Goal: Task Accomplishment & Management: Complete application form

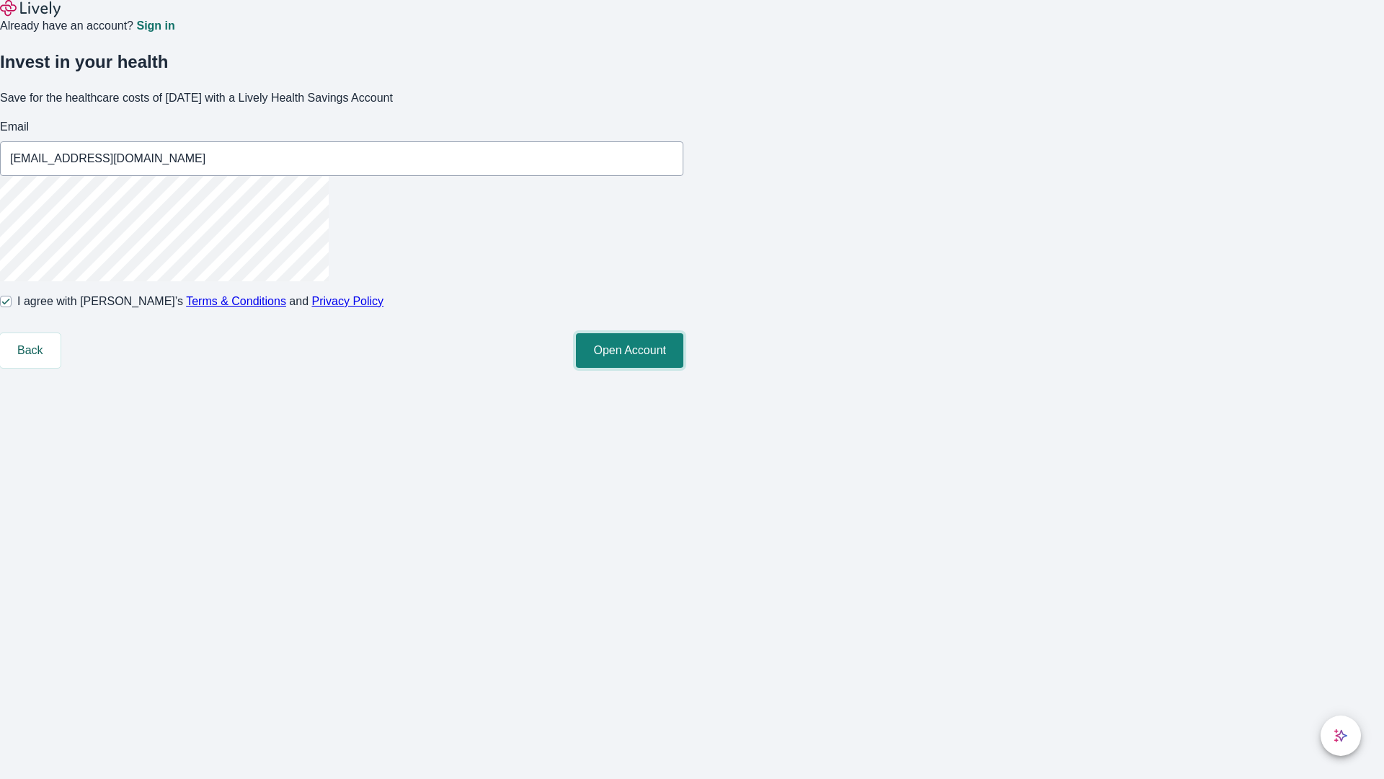
click at [684, 368] on button "Open Account" at bounding box center [629, 350] width 107 height 35
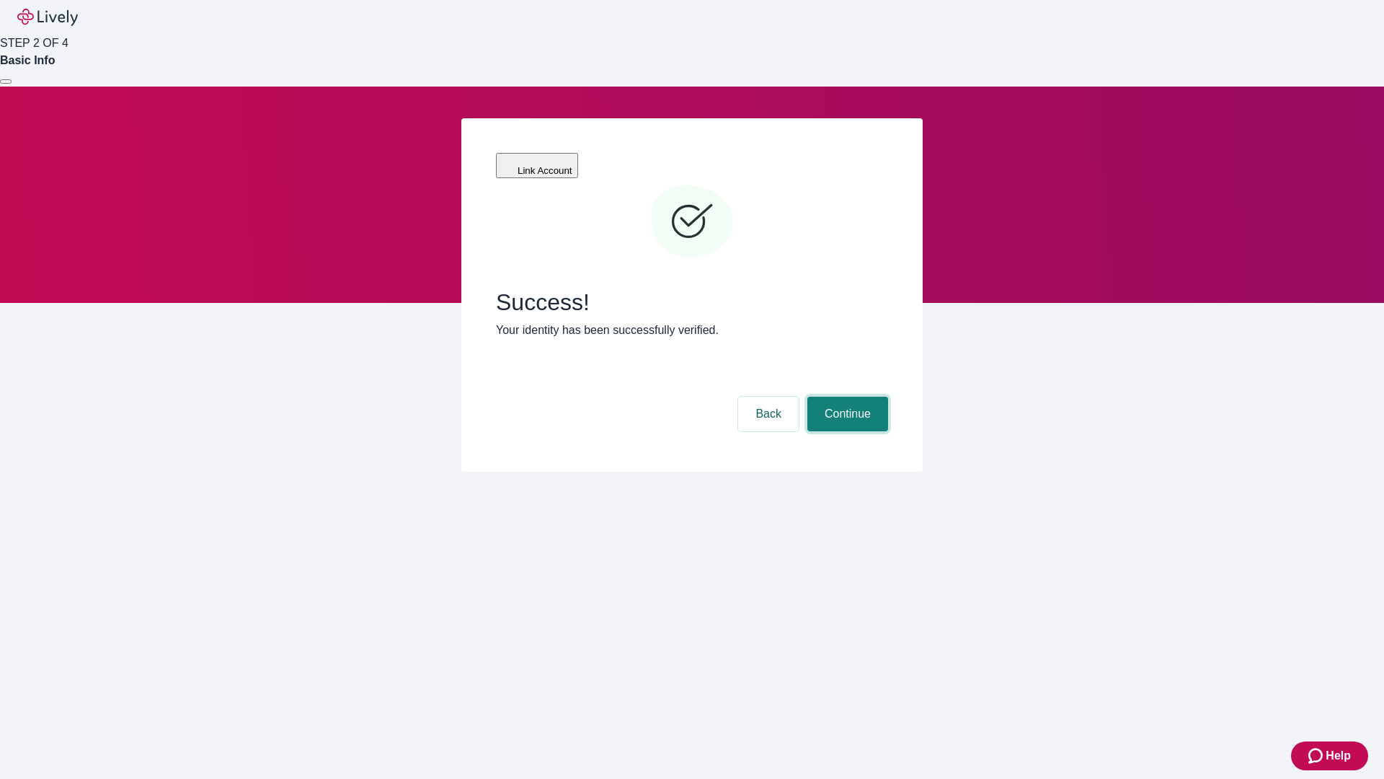
click at [846, 397] on button "Continue" at bounding box center [848, 414] width 81 height 35
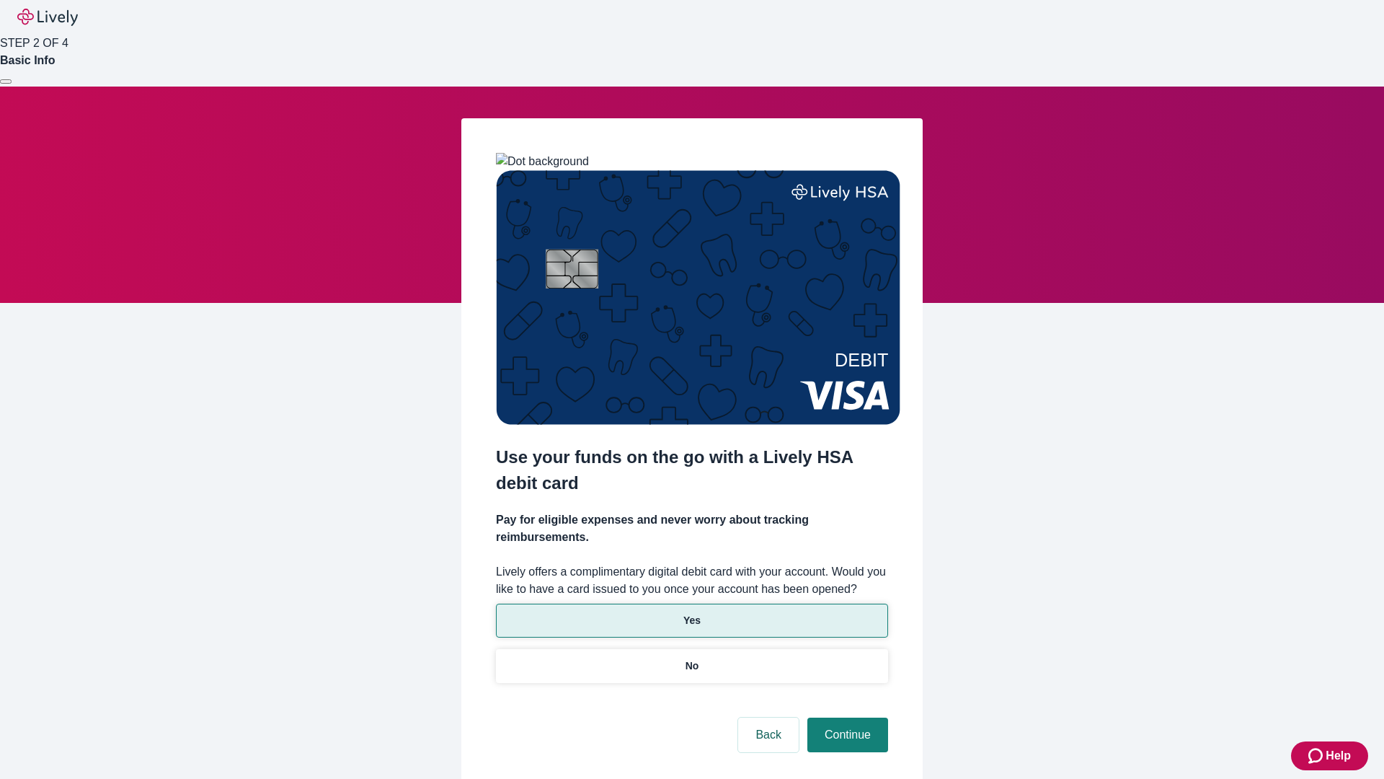
click at [691, 613] on p "Yes" at bounding box center [692, 620] width 17 height 15
click at [846, 717] on button "Continue" at bounding box center [848, 734] width 81 height 35
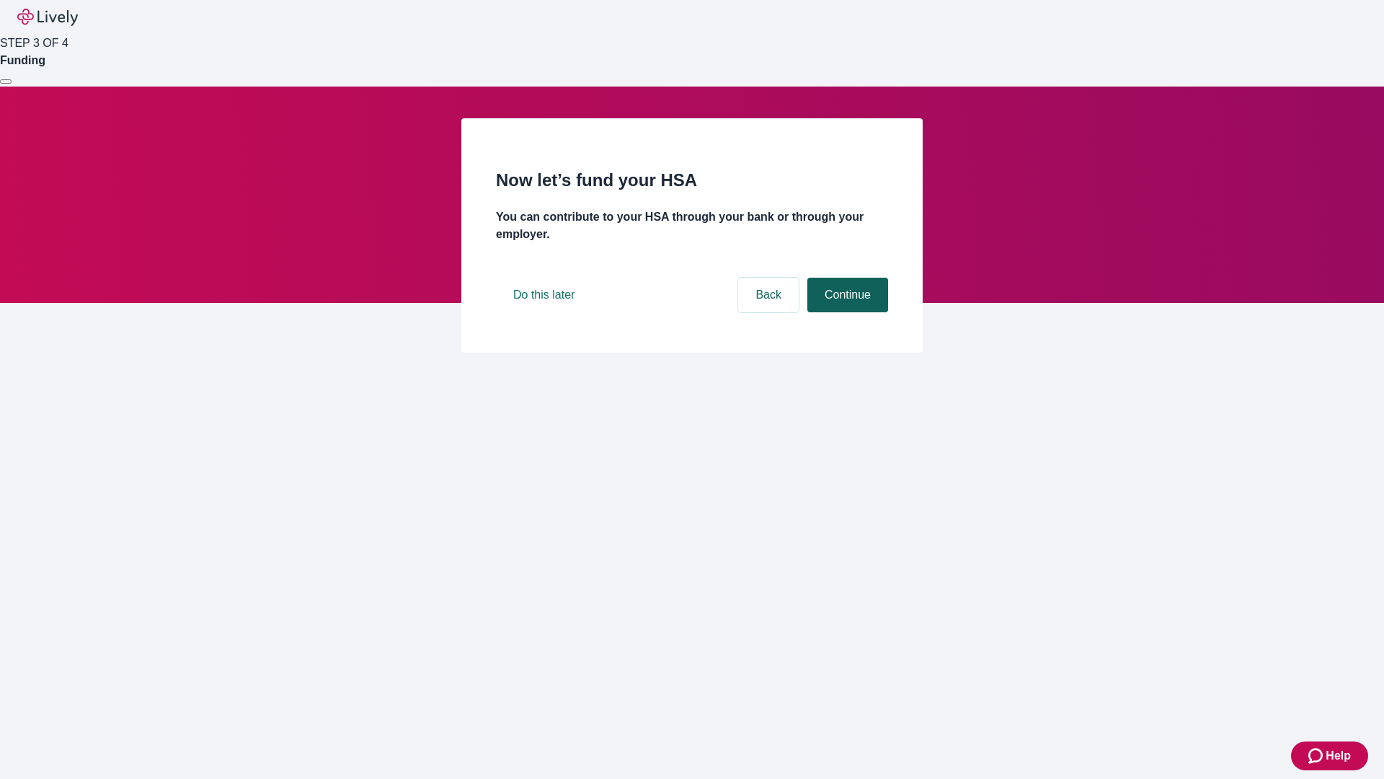
click at [846, 312] on button "Continue" at bounding box center [848, 295] width 81 height 35
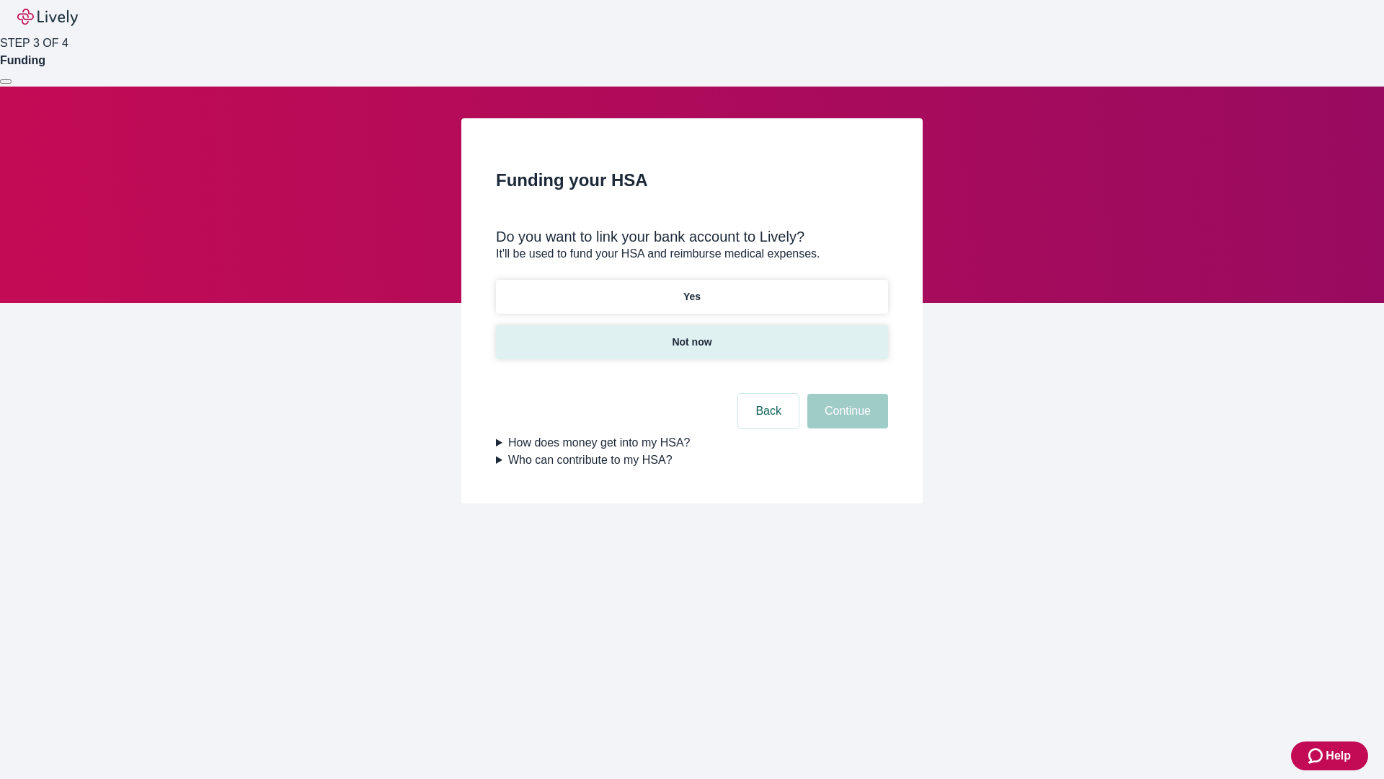
click at [691, 335] on p "Not now" at bounding box center [692, 342] width 40 height 15
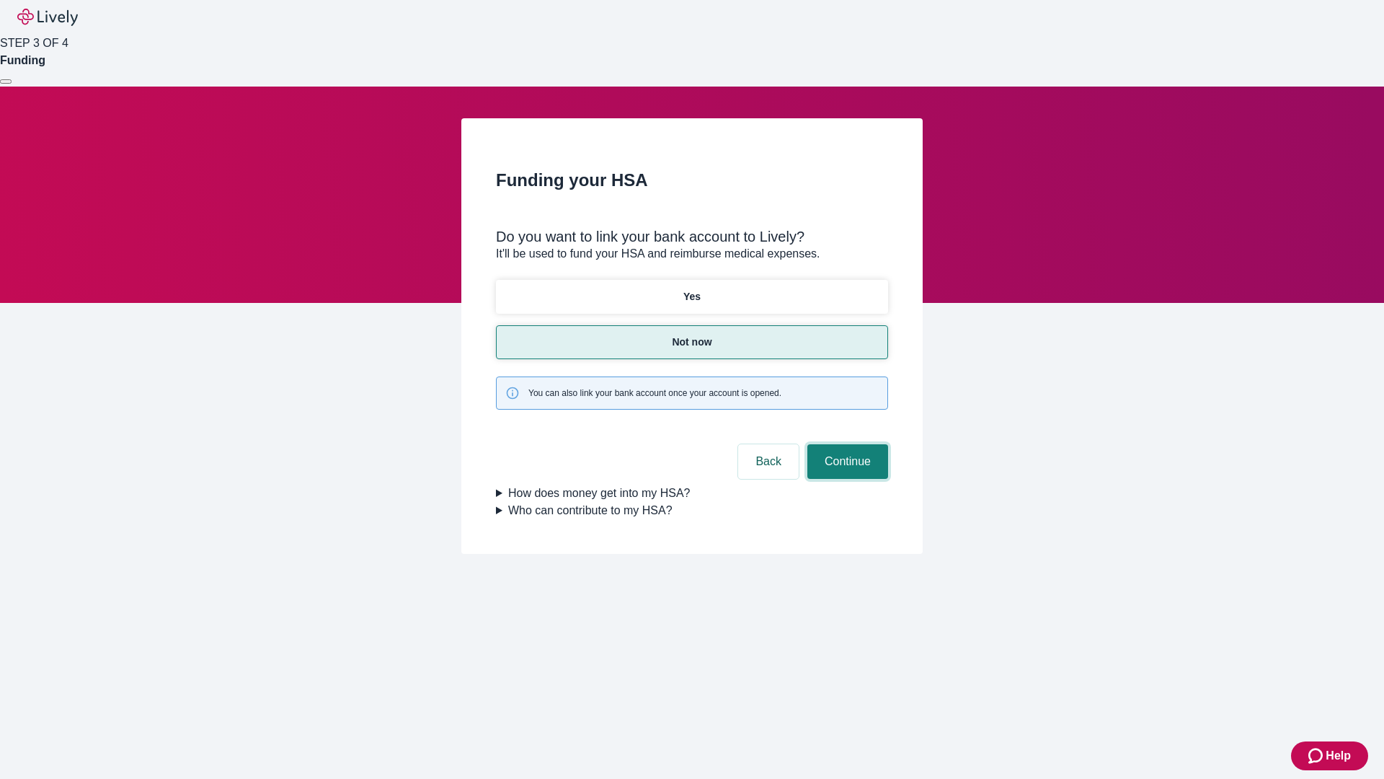
click at [846, 444] on button "Continue" at bounding box center [848, 461] width 81 height 35
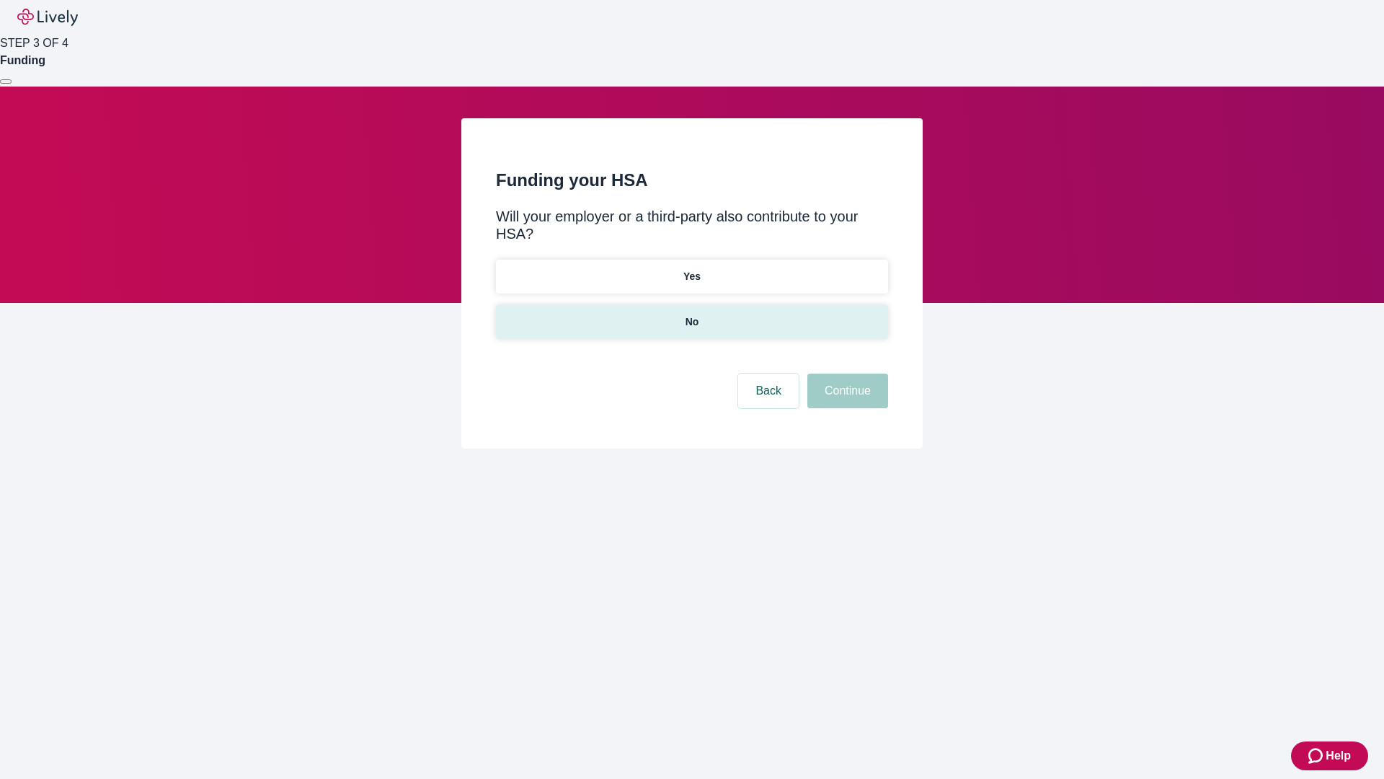
click at [691, 314] on p "No" at bounding box center [693, 321] width 14 height 15
click at [846, 373] on button "Continue" at bounding box center [848, 390] width 81 height 35
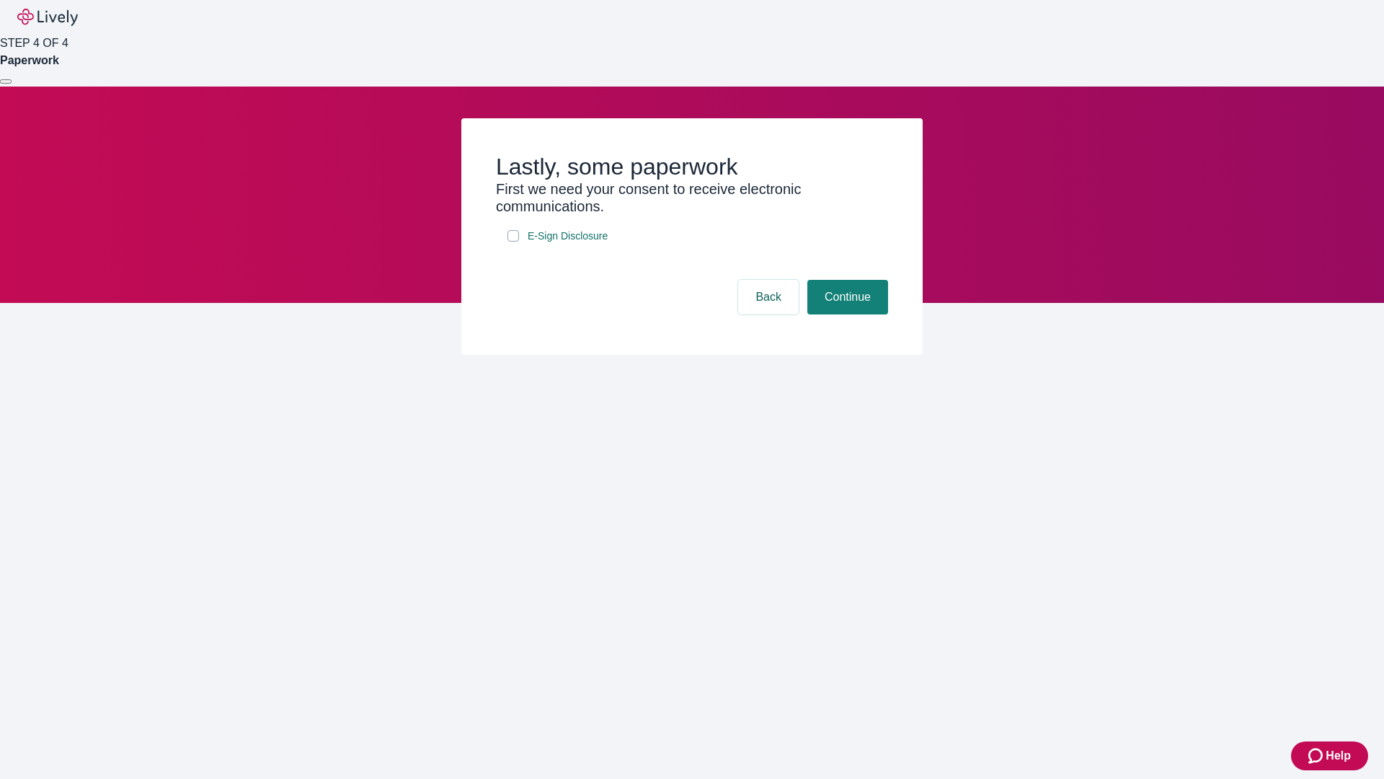
click at [513, 242] on input "E-Sign Disclosure" at bounding box center [514, 236] width 12 height 12
checkbox input "true"
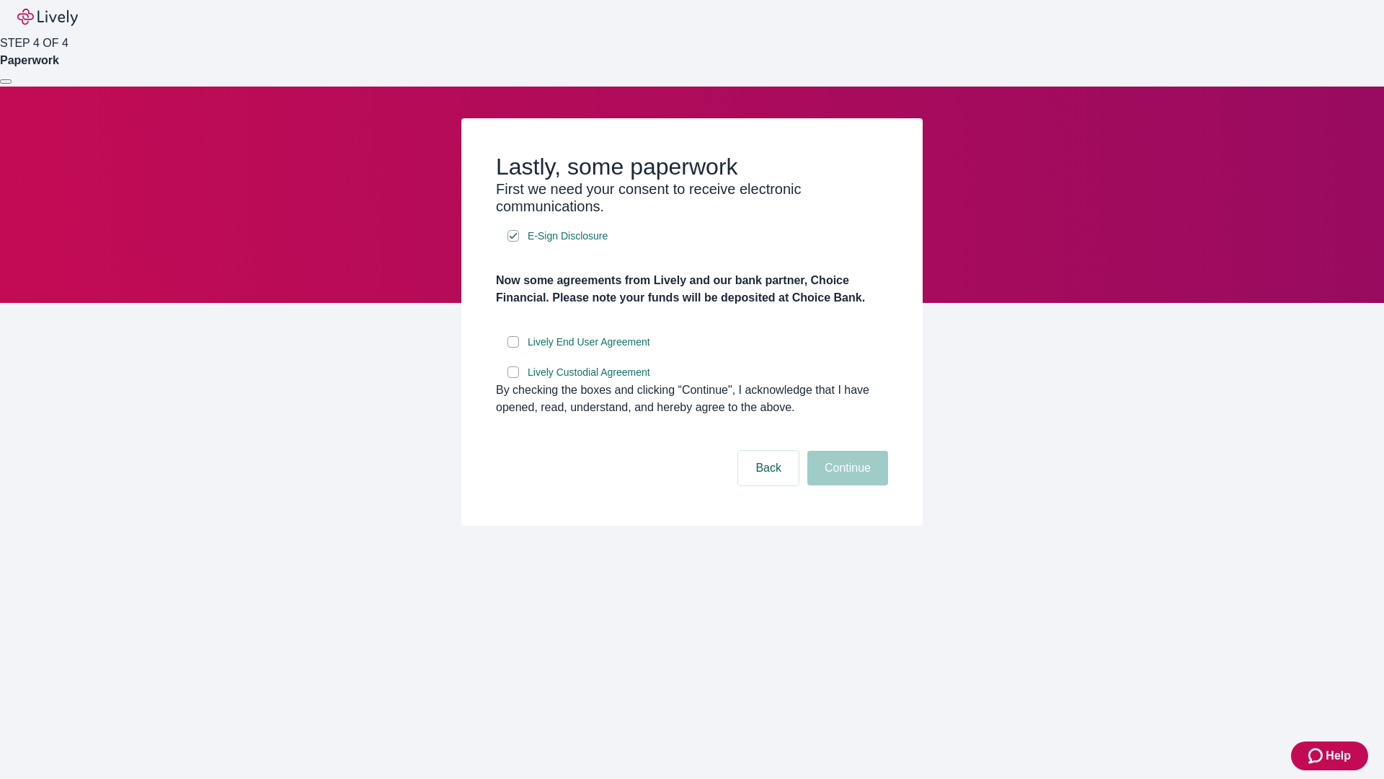
click at [513, 348] on input "Lively End User Agreement" at bounding box center [514, 342] width 12 height 12
checkbox input "true"
click at [513, 378] on input "Lively Custodial Agreement" at bounding box center [514, 372] width 12 height 12
checkbox input "true"
click at [846, 485] on button "Continue" at bounding box center [848, 468] width 81 height 35
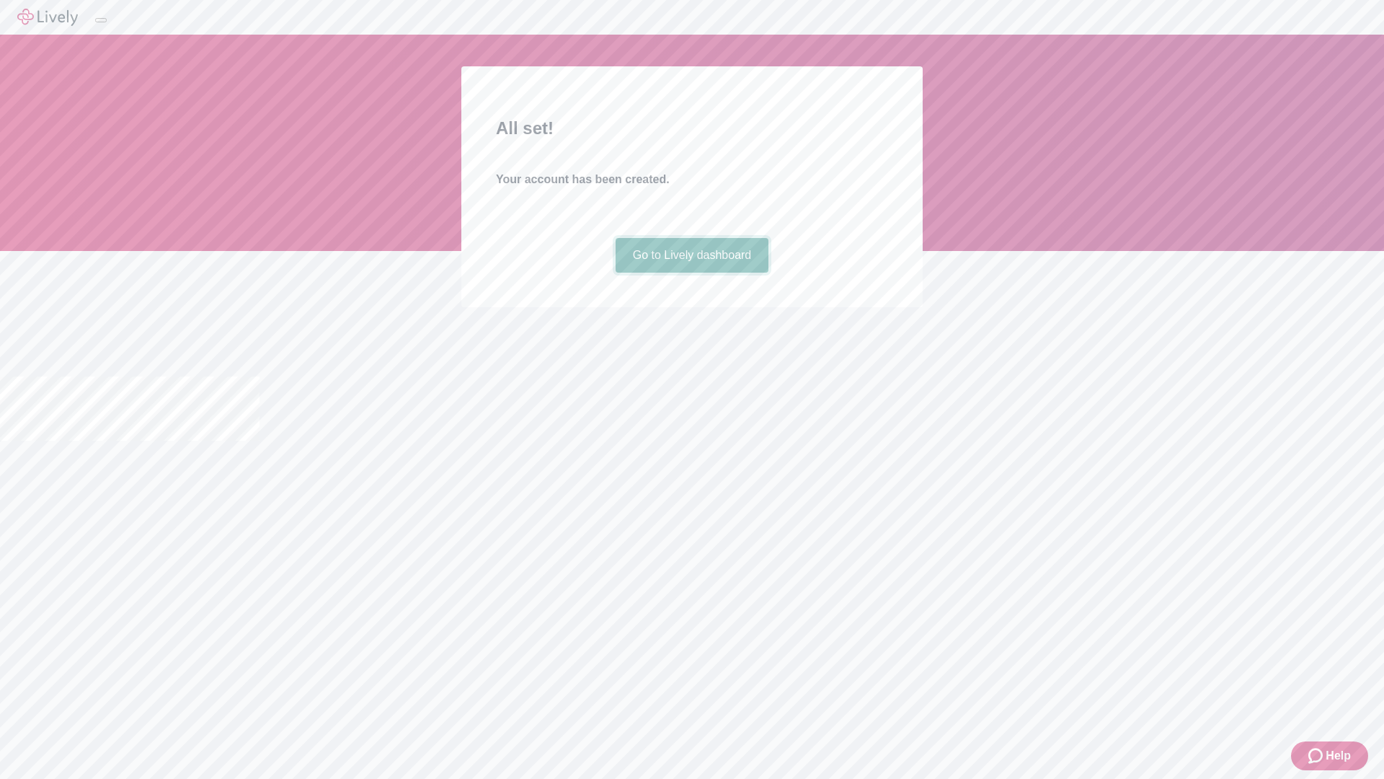
click at [691, 273] on link "Go to Lively dashboard" at bounding box center [693, 255] width 154 height 35
